Goal: Find specific page/section: Find specific page/section

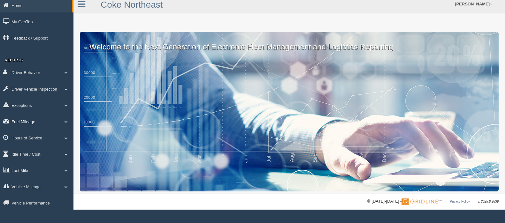
scroll to position [8, 0]
click at [19, 170] on link "Last Mile" at bounding box center [37, 170] width 74 height 14
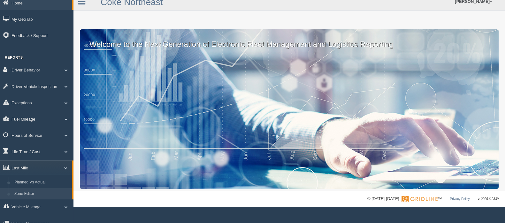
click at [32, 197] on link "Zone Editor" at bounding box center [42, 195] width 60 height 12
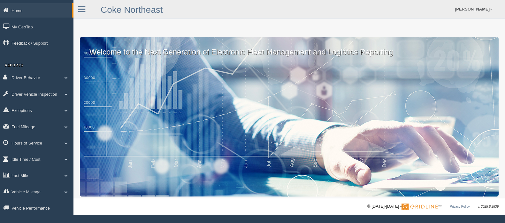
scroll to position [8, 0]
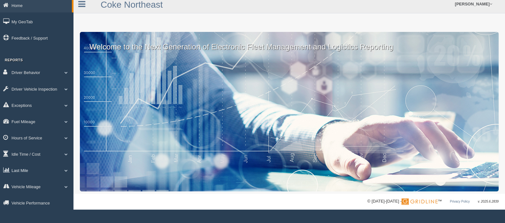
click at [26, 172] on link "Last Mile" at bounding box center [37, 170] width 74 height 14
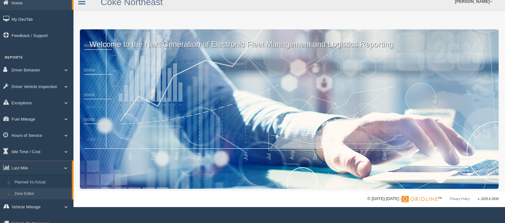
click at [30, 193] on link "Zone Editor" at bounding box center [42, 195] width 60 height 12
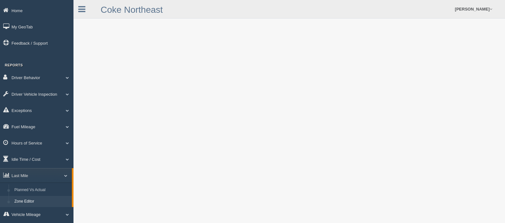
scroll to position [31, 0]
